Goal: Task Accomplishment & Management: Manage account settings

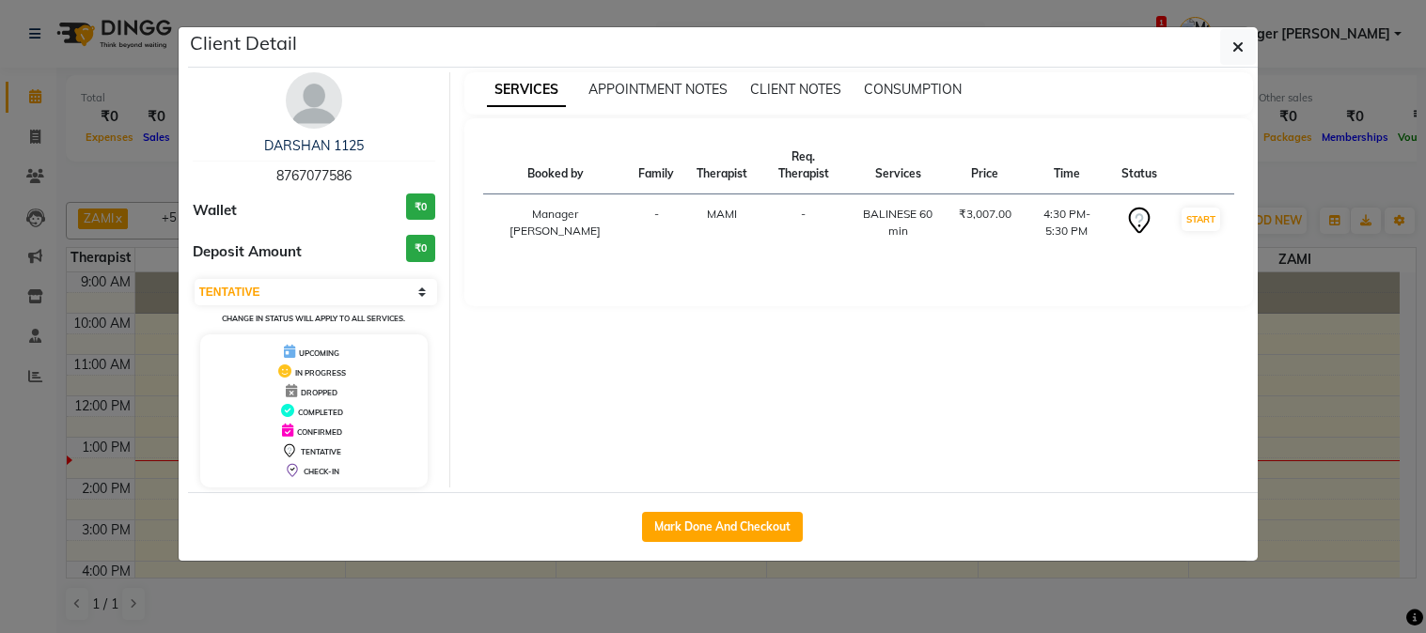
select select "7"
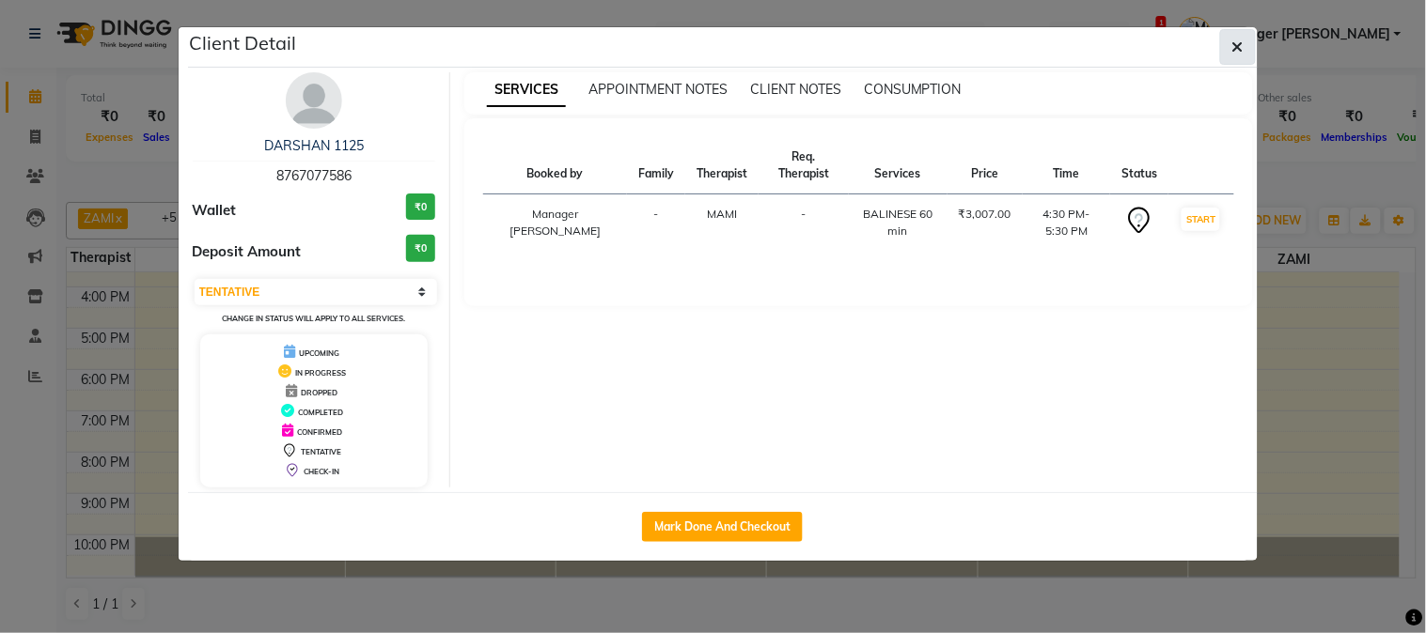
click at [1248, 43] on button "button" at bounding box center [1238, 47] width 36 height 36
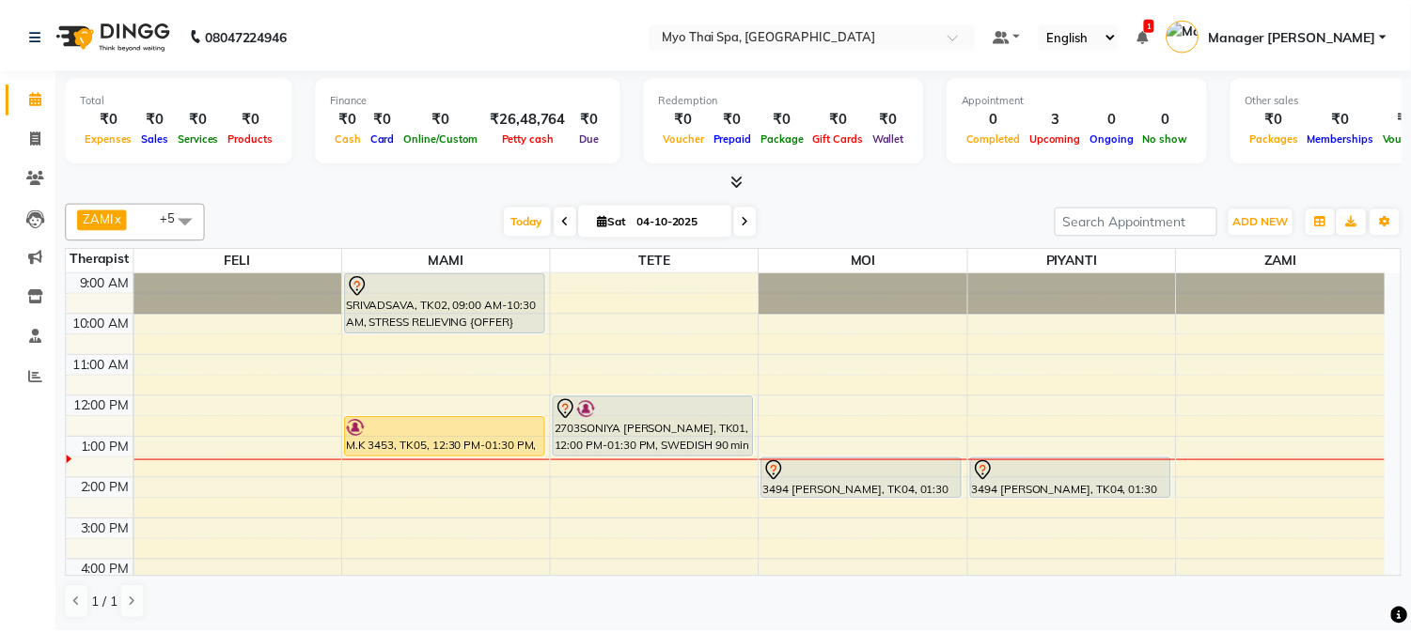
scroll to position [104, 0]
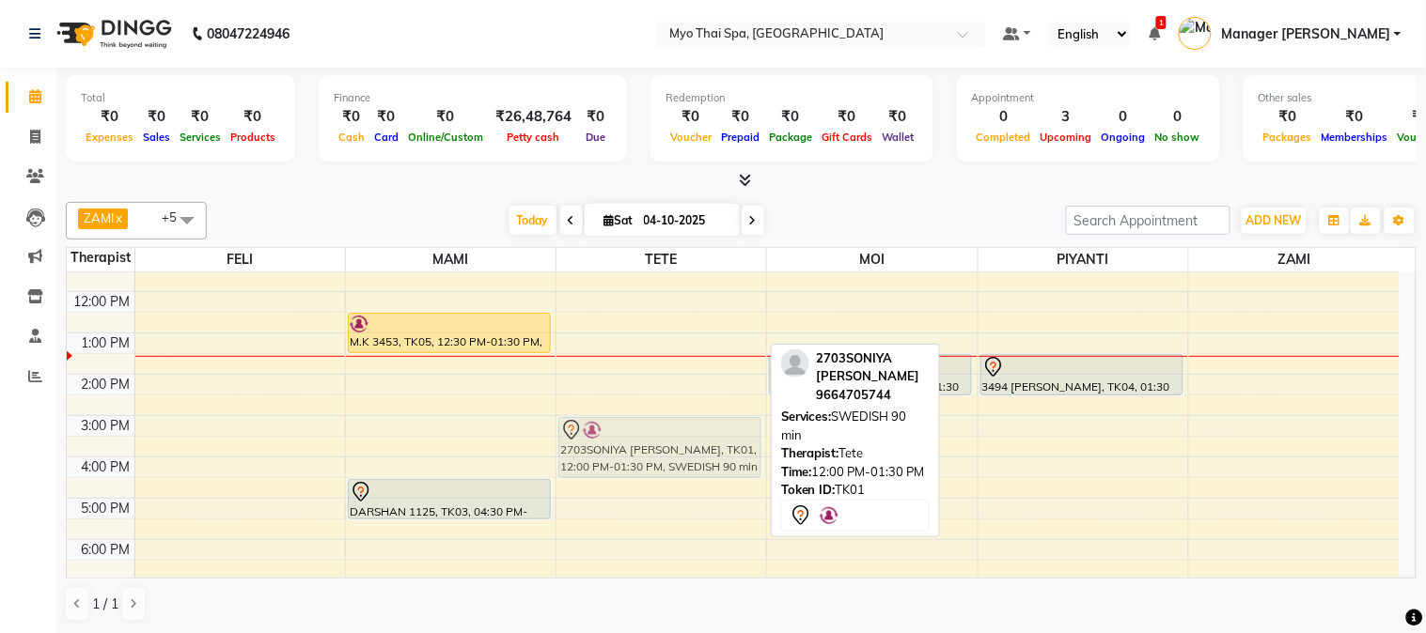
drag, startPoint x: 611, startPoint y: 324, endPoint x: 607, endPoint y: 449, distance: 125.1
click at [607, 449] on div "2703SONIYA [PERSON_NAME], TK01, 12:00 PM-01:30 PM, SWEDISH 90 min 2703SONIYA [P…" at bounding box center [661, 457] width 210 height 578
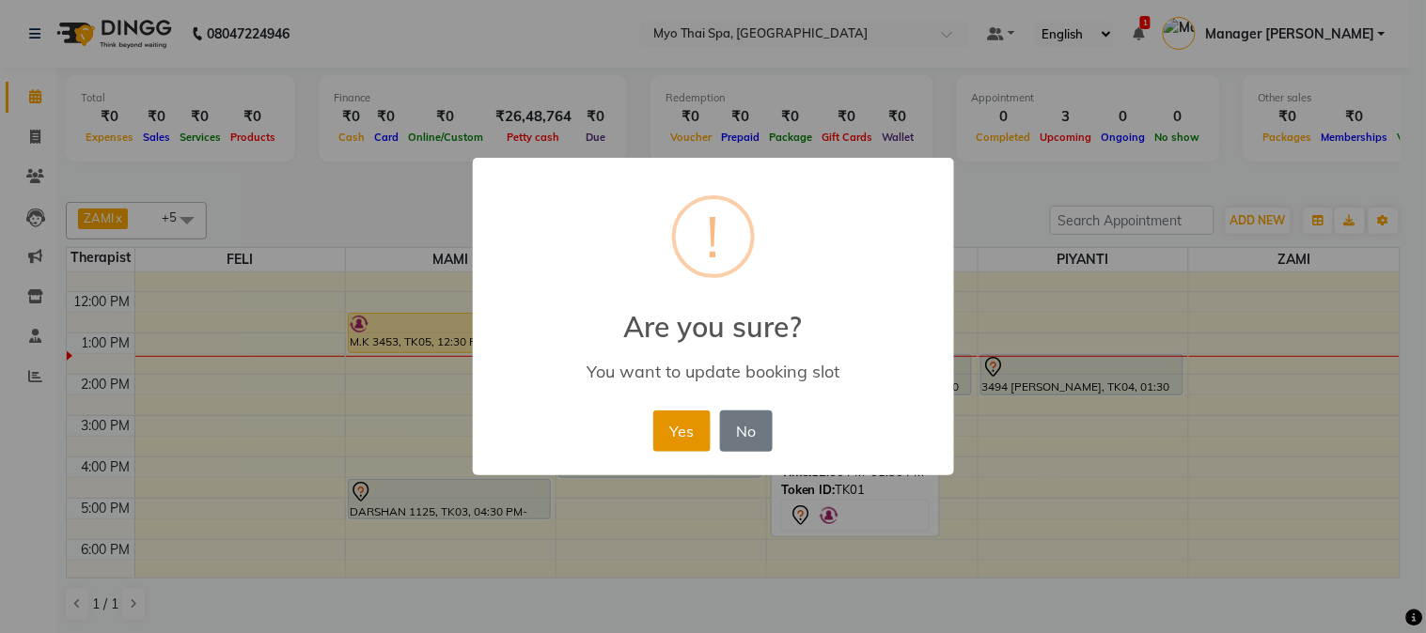
click at [694, 433] on button "Yes" at bounding box center [681, 431] width 57 height 41
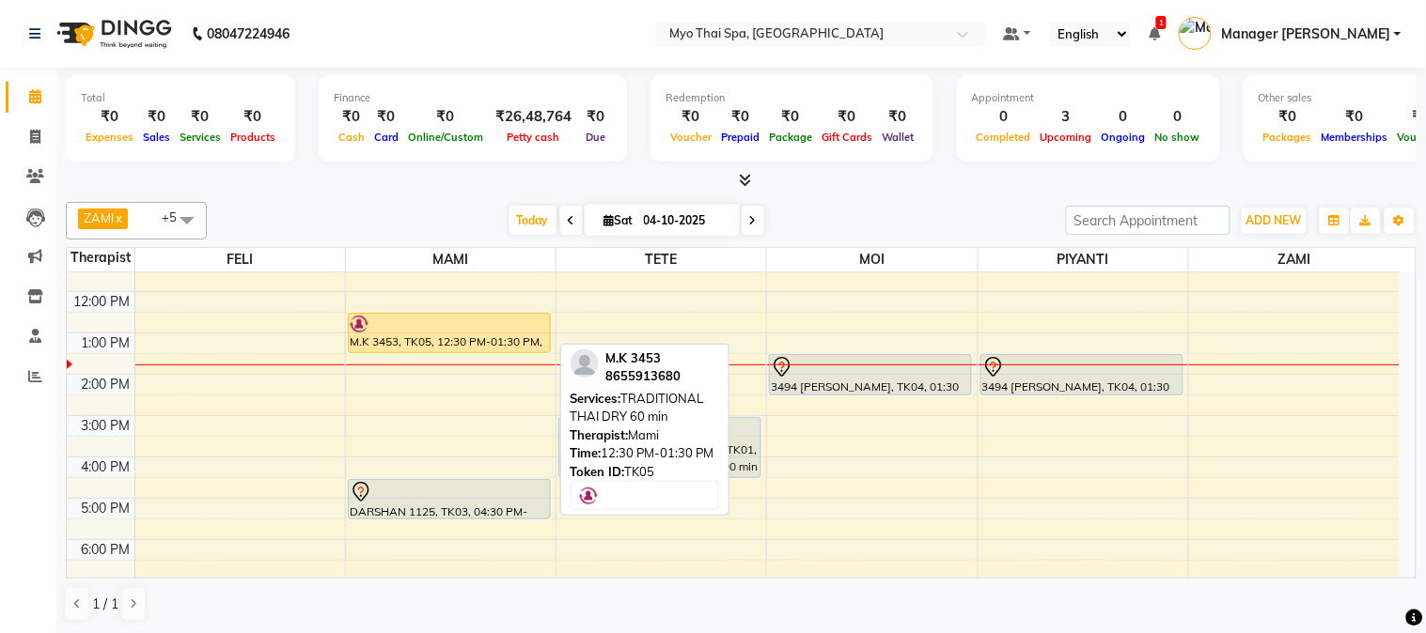
click at [357, 346] on link "M.K 3453, TK05, 12:30 PM-01:30 PM, TRADITIONAL THAI DRY 60 min" at bounding box center [449, 333] width 203 height 40
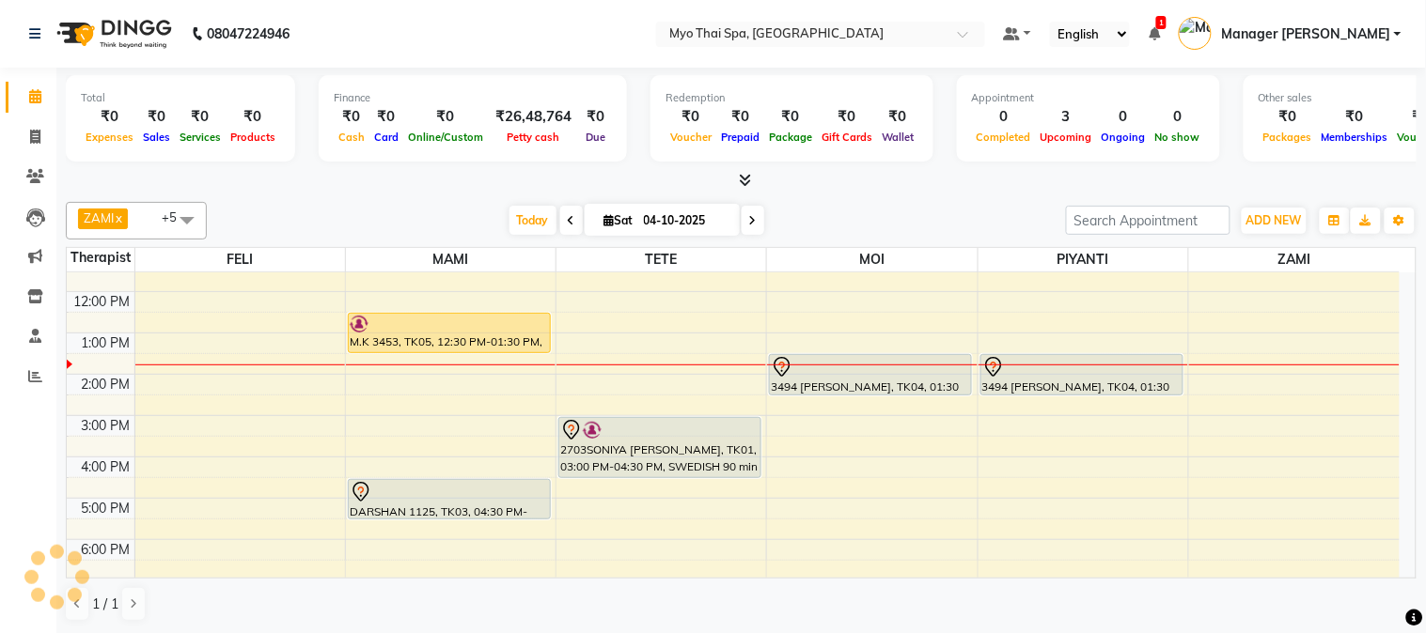
click at [437, 297] on div "9:00 AM 10:00 AM 11:00 AM 12:00 PM 1:00 PM 2:00 PM 3:00 PM 4:00 PM 5:00 PM 6:00…" at bounding box center [733, 457] width 1333 height 578
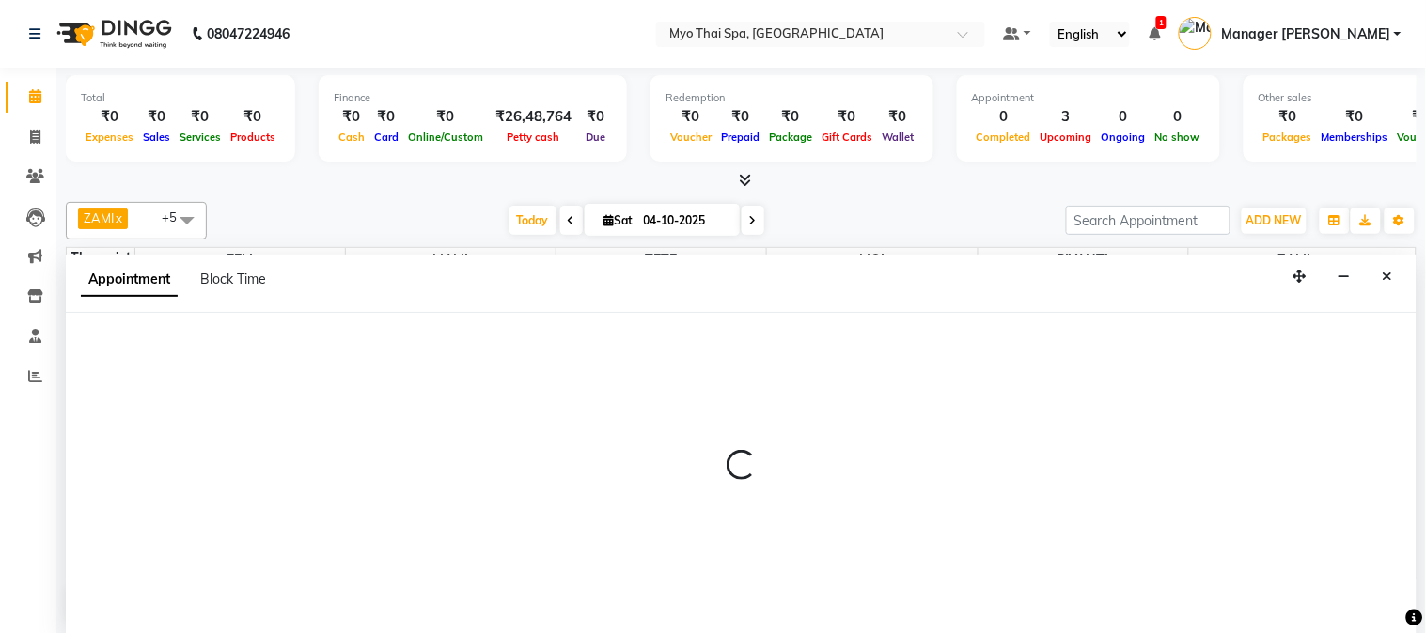
select select "33413"
select select "720"
select select "tentative"
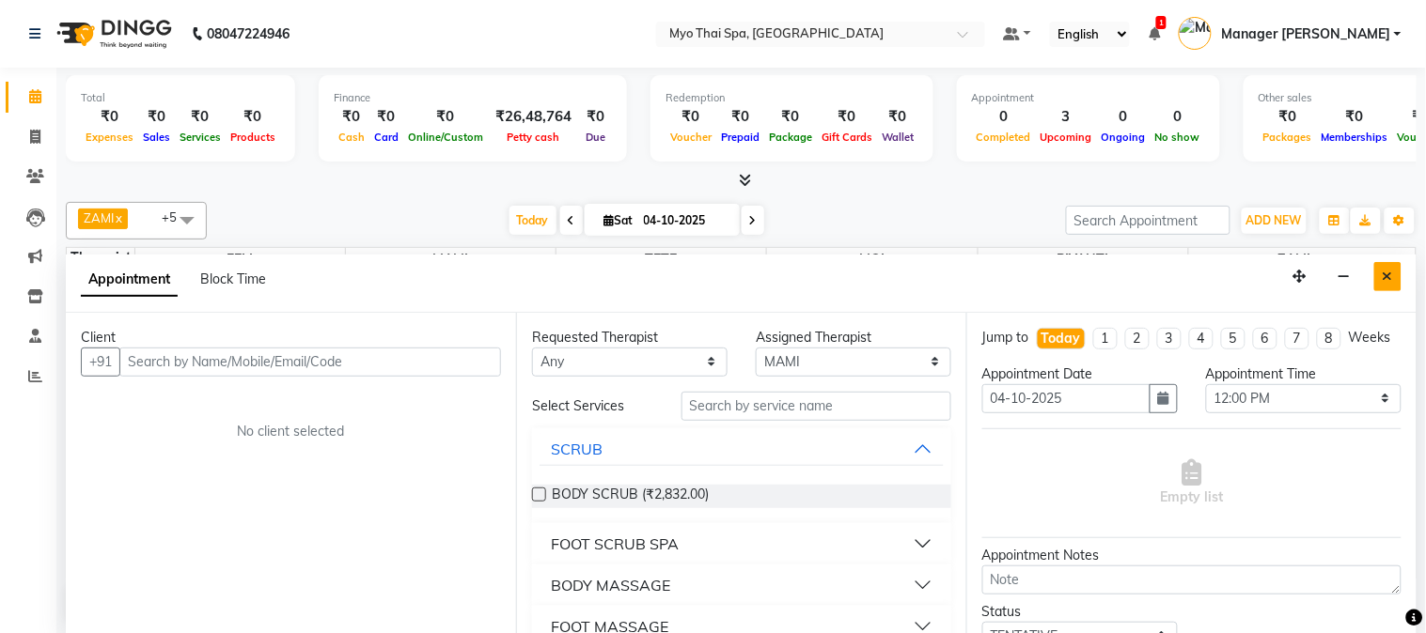
click at [1389, 283] on icon "Close" at bounding box center [1388, 276] width 10 height 13
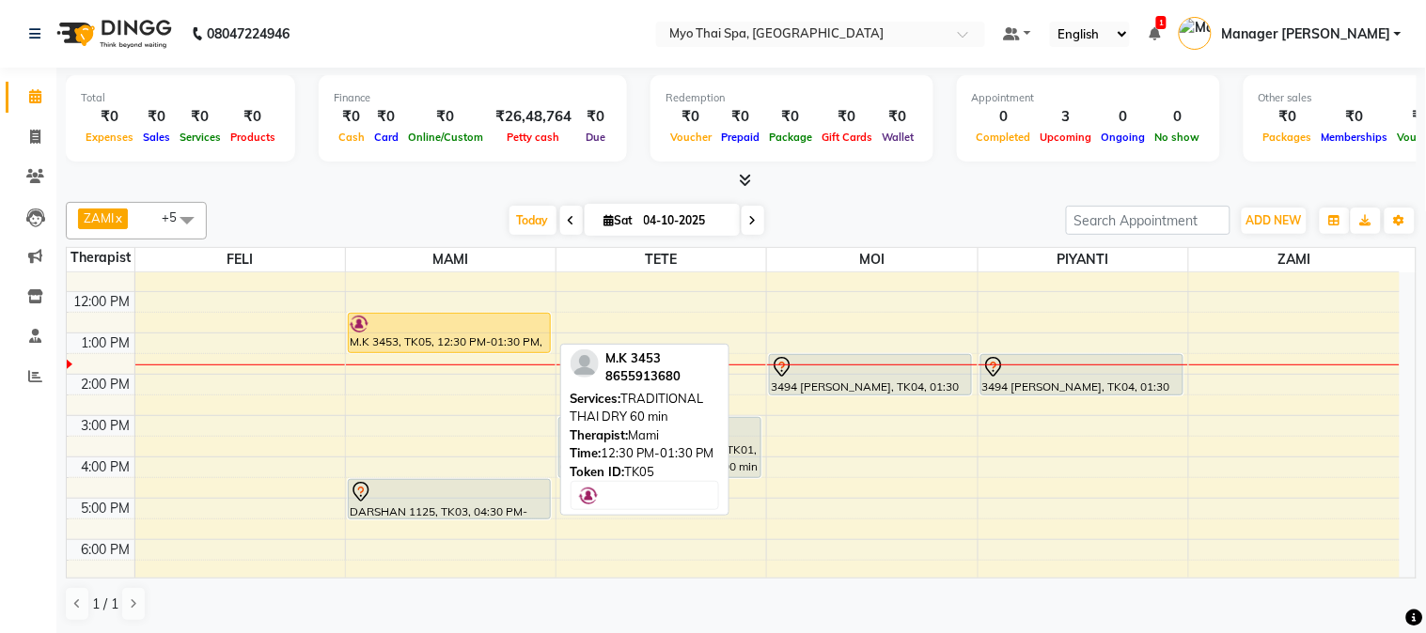
click at [464, 338] on div "M.K 3453, TK05, 12:30 PM-01:30 PM, TRADITIONAL THAI DRY 60 min" at bounding box center [449, 333] width 201 height 39
select select "1"
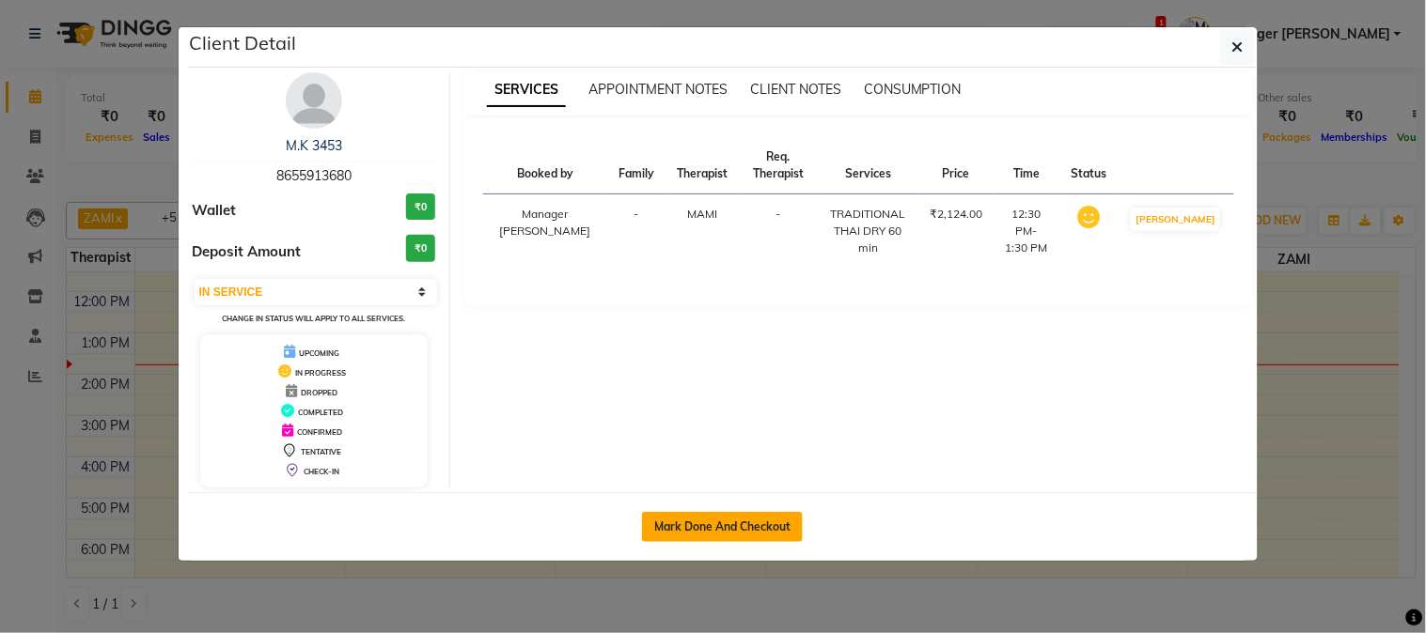
click at [757, 520] on button "Mark Done And Checkout" at bounding box center [722, 527] width 161 height 30
select select "5086"
select select "service"
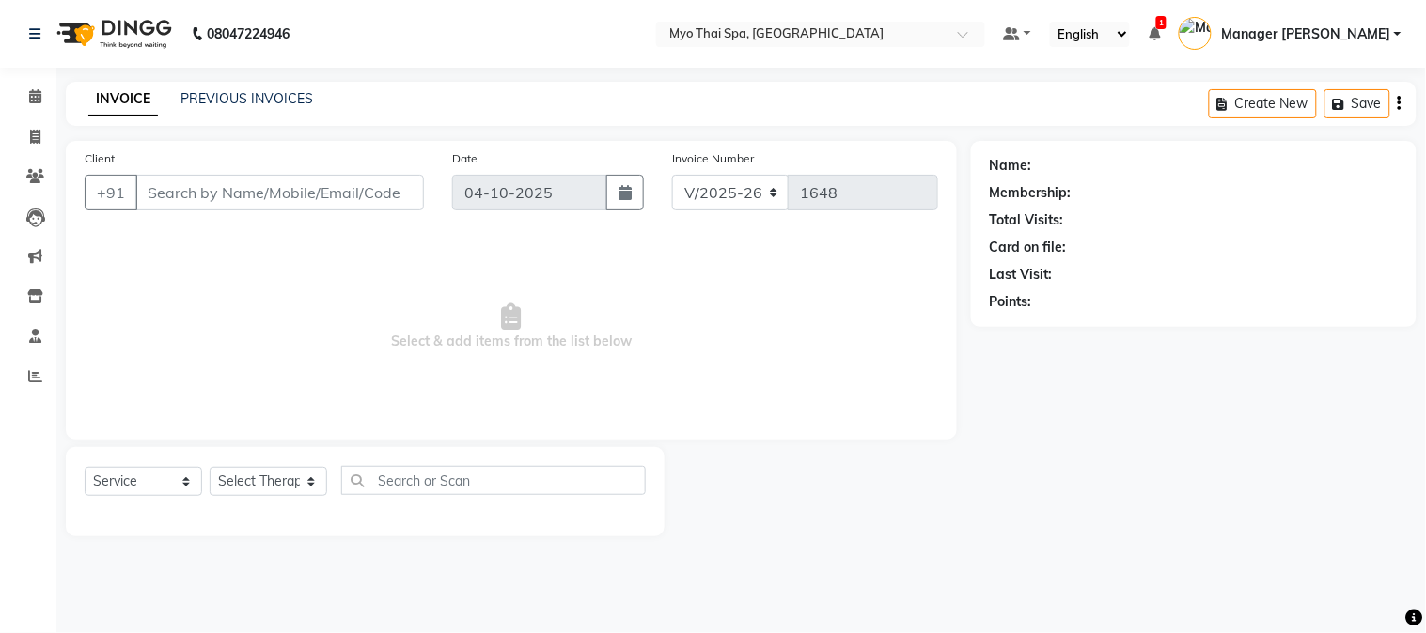
type input "8655913680"
select select "33413"
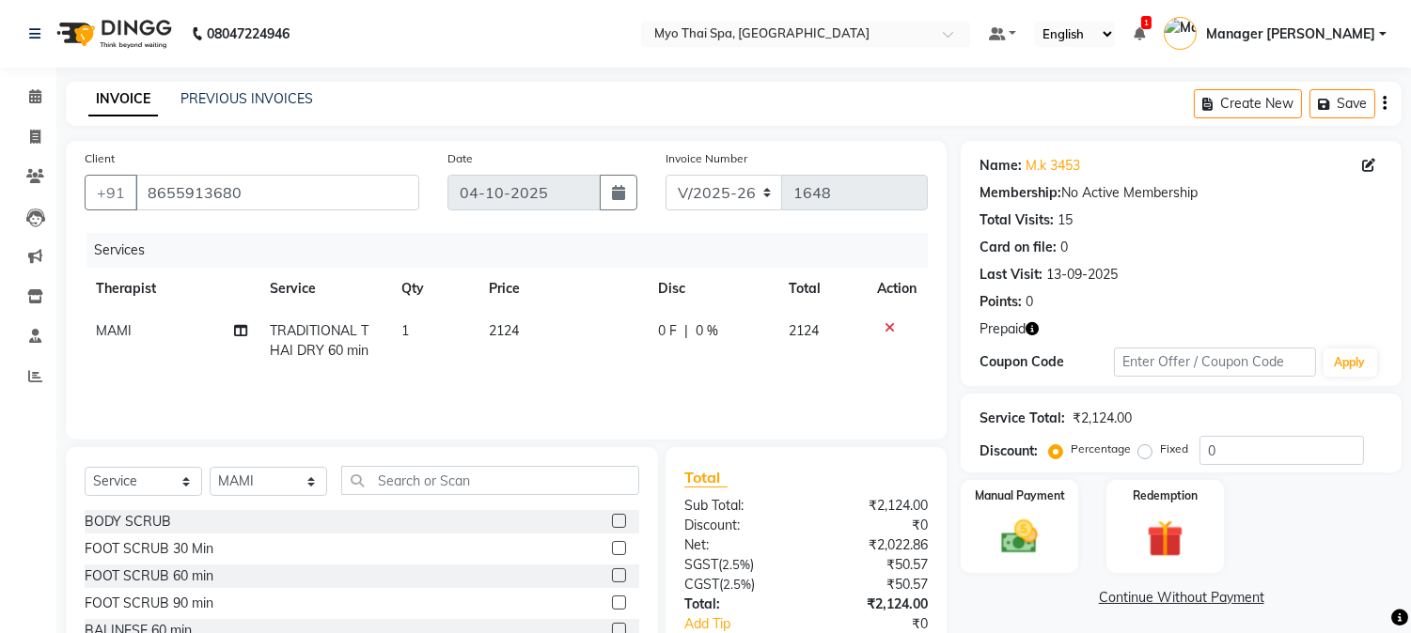
scroll to position [118, 0]
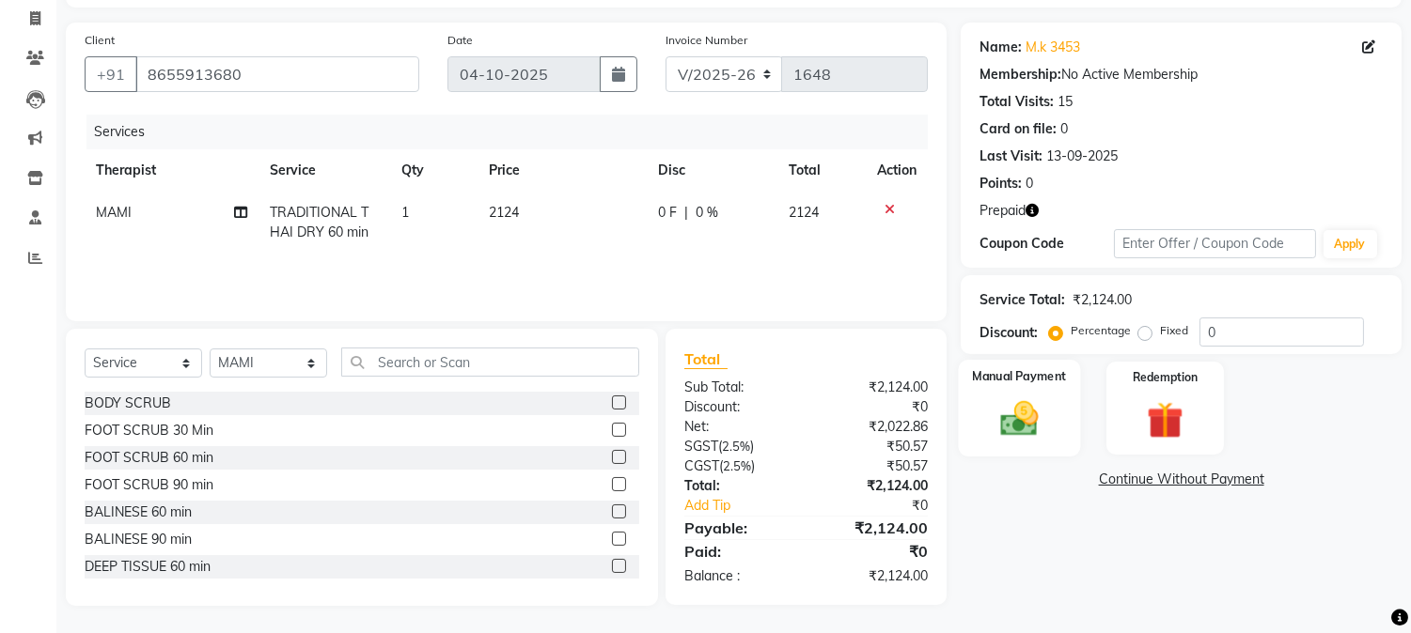
click at [1036, 416] on img at bounding box center [1020, 420] width 62 height 44
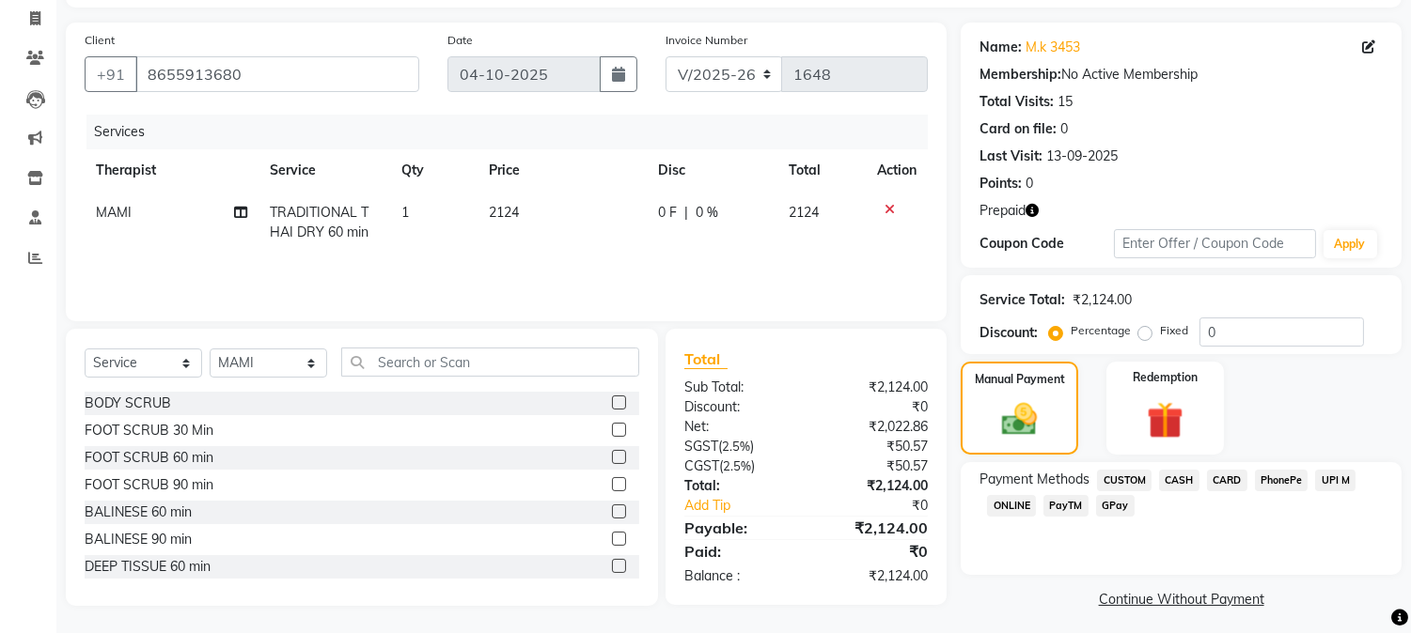
click at [1225, 482] on span "CARD" at bounding box center [1227, 481] width 40 height 22
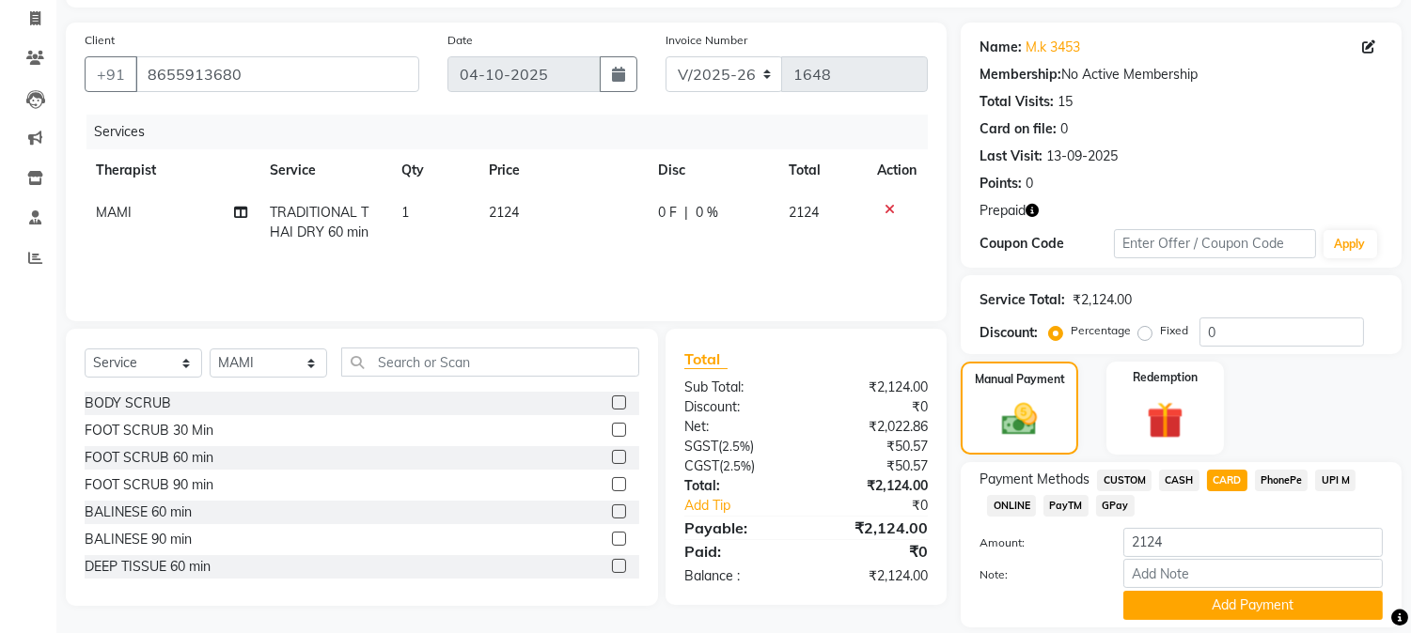
scroll to position [180, 0]
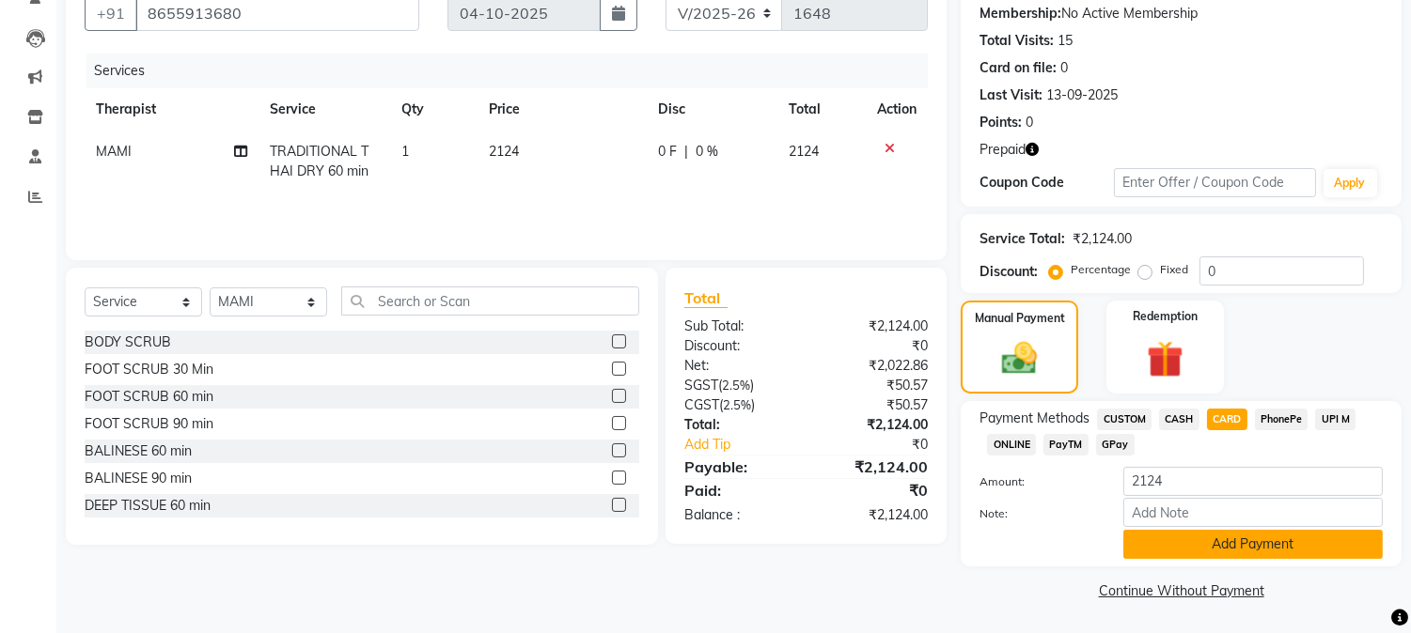
click at [1190, 542] on button "Add Payment" at bounding box center [1252, 544] width 259 height 29
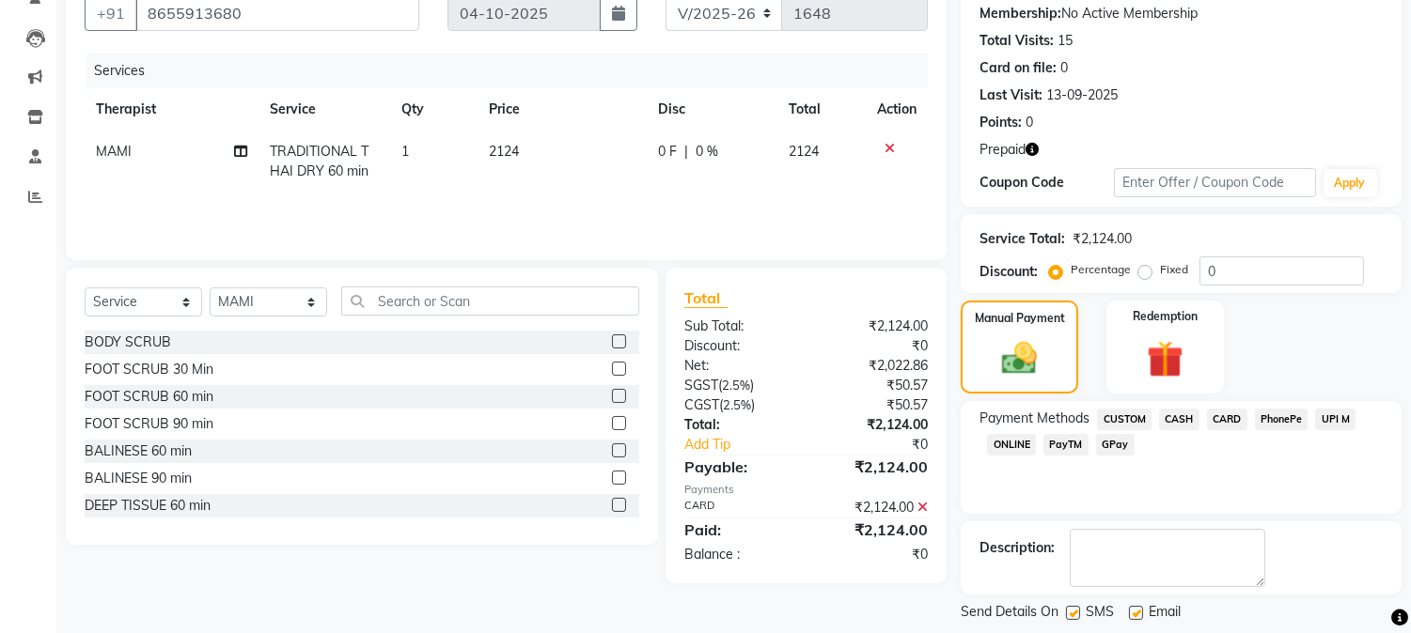
scroll to position [269, 0]
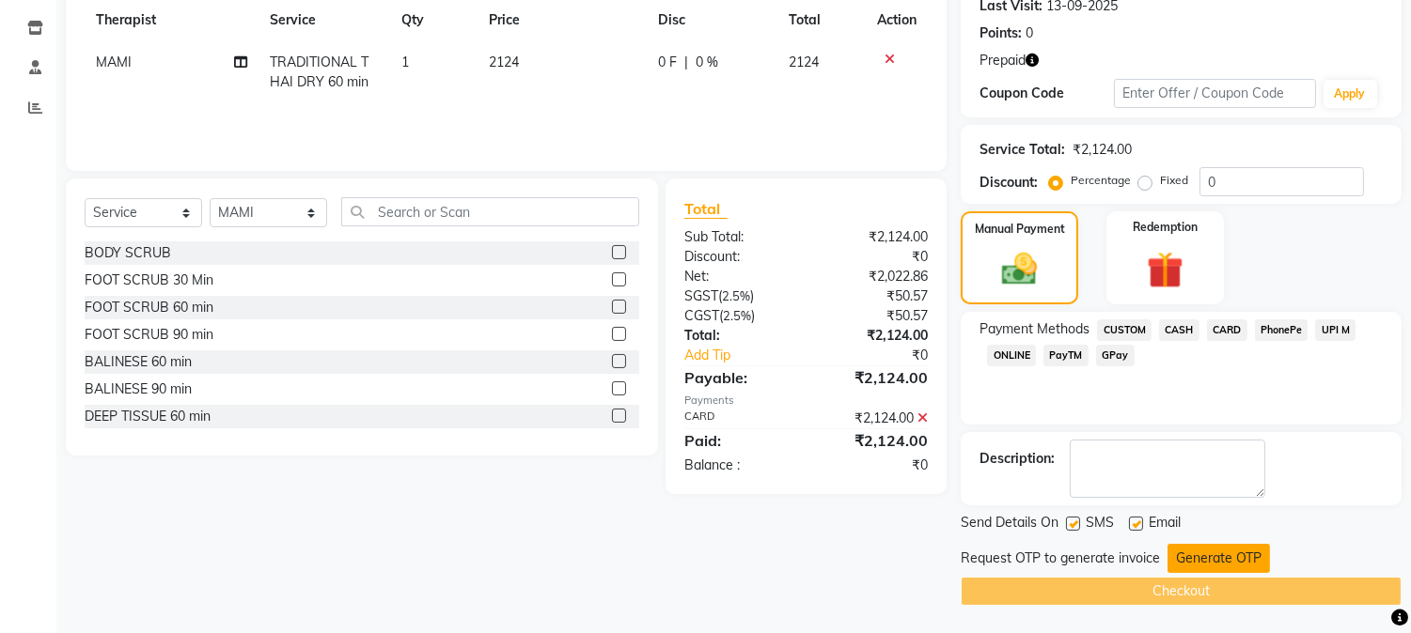
click at [1224, 564] on button "Generate OTP" at bounding box center [1218, 558] width 102 height 29
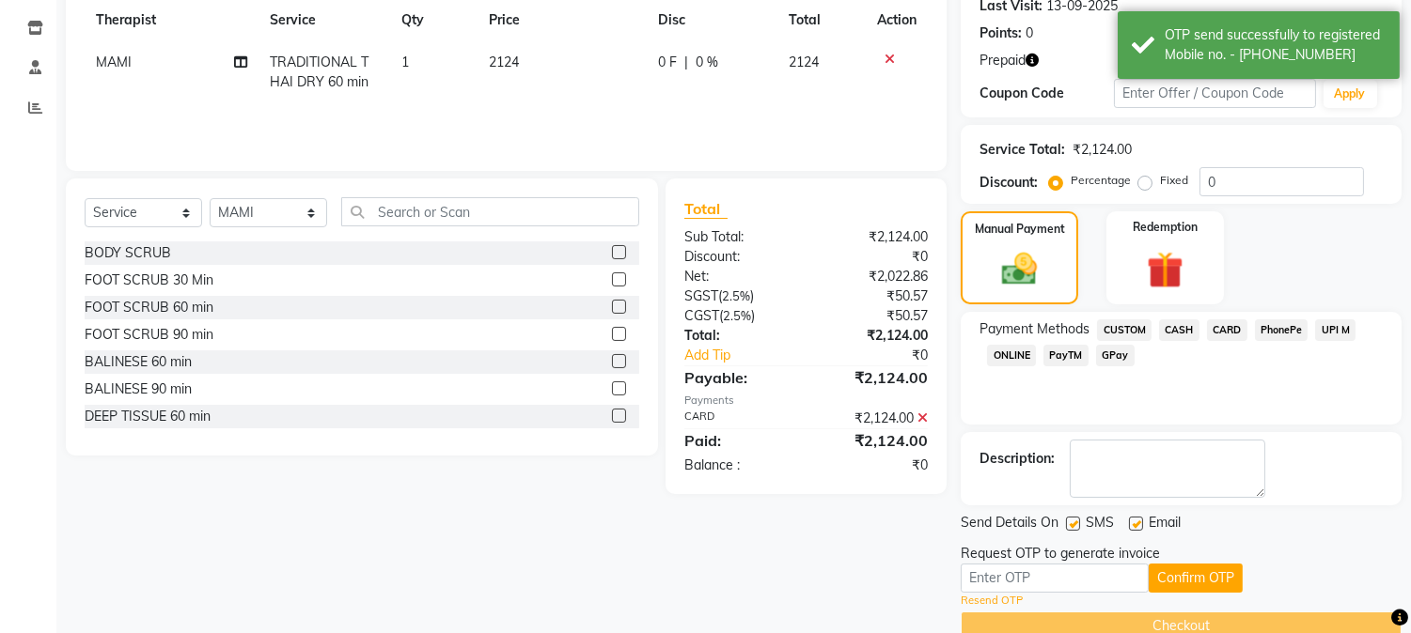
click at [1056, 558] on div "Request OTP to generate invoice" at bounding box center [1060, 554] width 199 height 20
click at [1024, 586] on input "text" at bounding box center [1055, 578] width 188 height 29
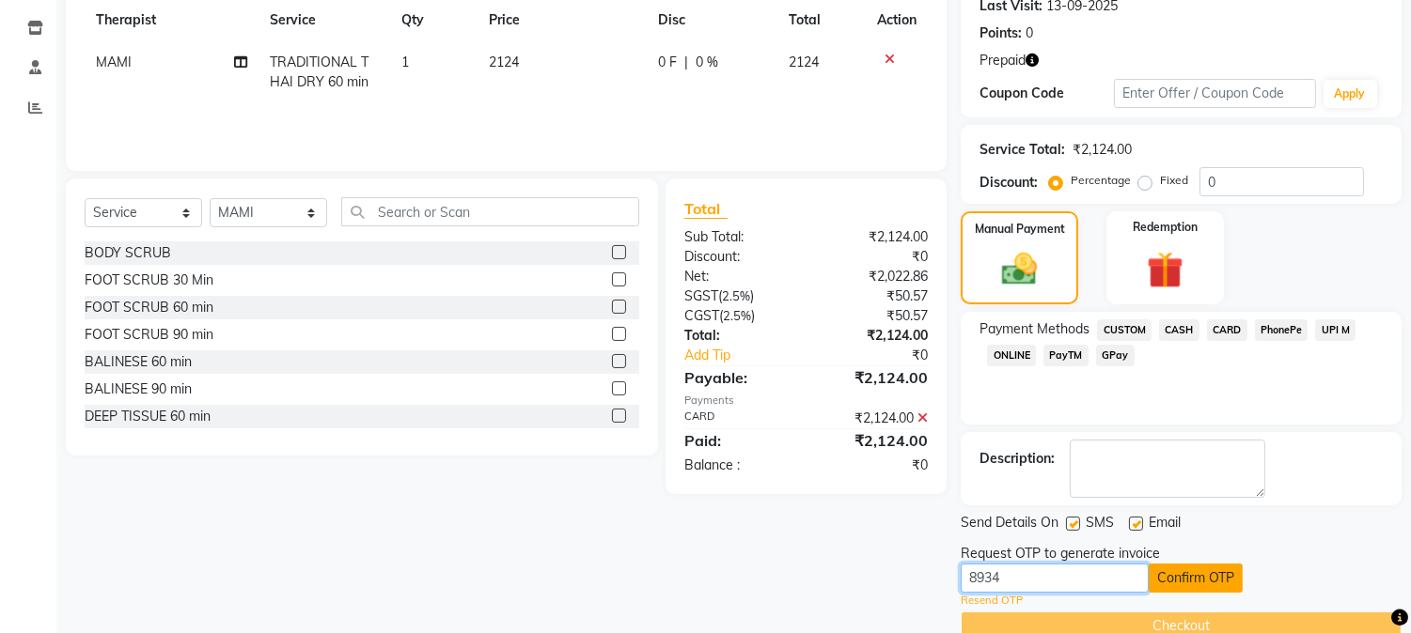
type input "8934"
click at [1176, 567] on button "Confirm OTP" at bounding box center [1196, 578] width 94 height 29
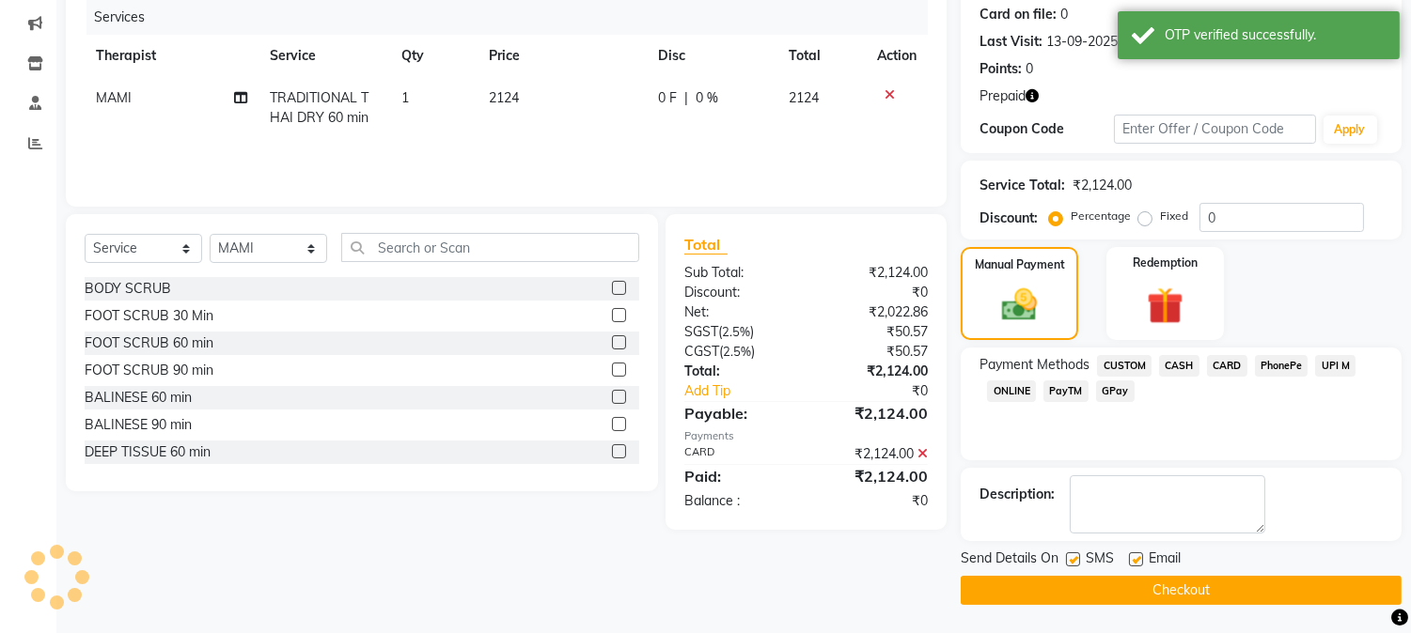
scroll to position [231, 0]
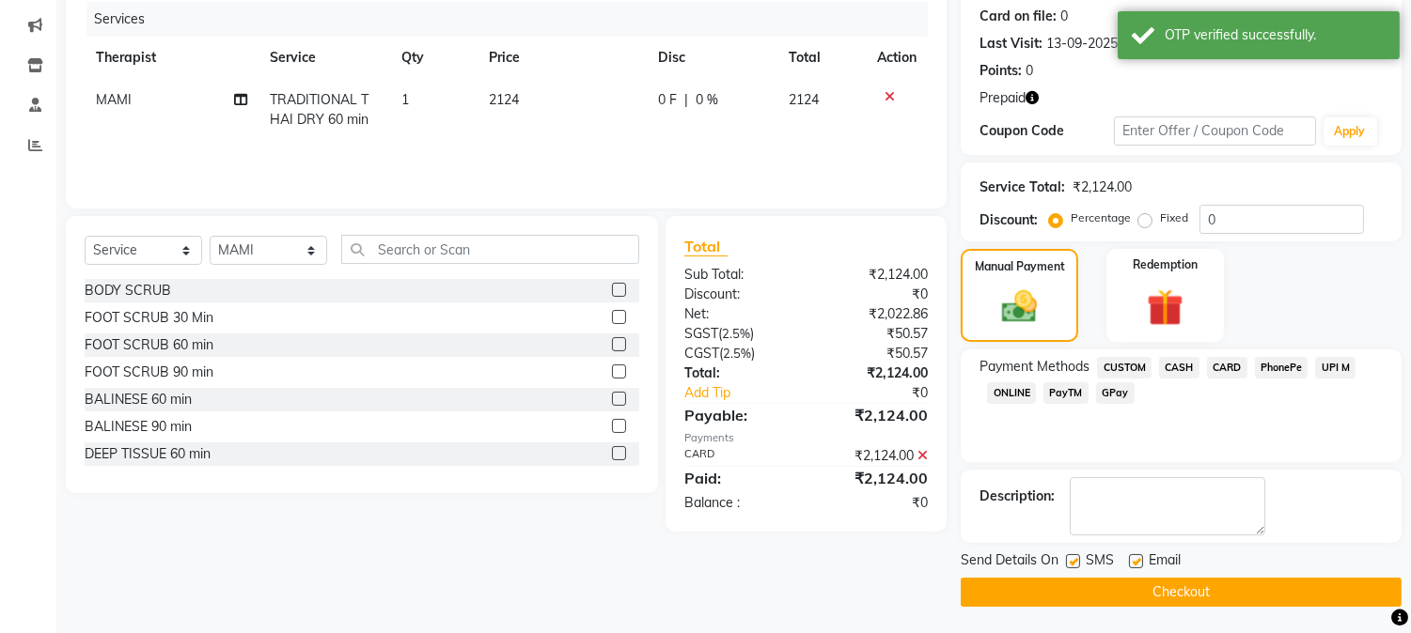
click at [1076, 573] on div "Send Details On SMS Email Checkout" at bounding box center [1181, 579] width 441 height 56
click at [1076, 578] on button "Checkout" at bounding box center [1181, 592] width 441 height 29
